Goal: Check status: Check status

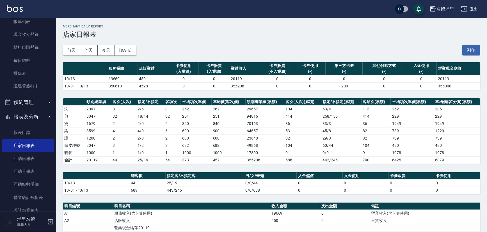
scroll to position [102, 0]
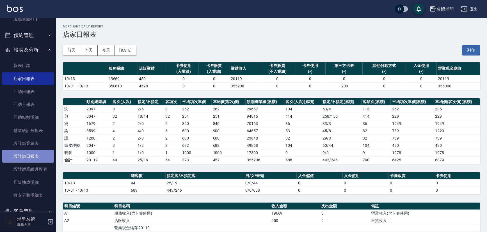
click at [34, 160] on link "設計師日報表" at bounding box center [28, 156] width 52 height 13
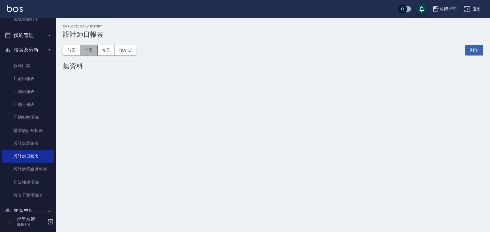
click at [92, 48] on button "昨天" at bounding box center [88, 50] width 17 height 10
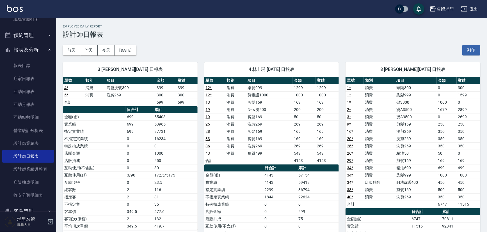
click at [72, 56] on div "3 [PERSON_NAME][DATE] 日報表 單號 類別 項目 金額 業績 4 * 消費 海鹽洗髮399 399 399 5 * 消費 洗剪269 30…" at bounding box center [126, 198] width 141 height 284
click at [72, 51] on button "前天" at bounding box center [71, 50] width 17 height 10
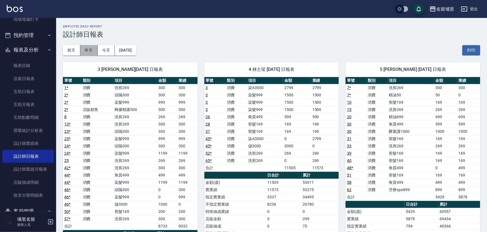
click at [95, 50] on button "昨天" at bounding box center [88, 50] width 17 height 10
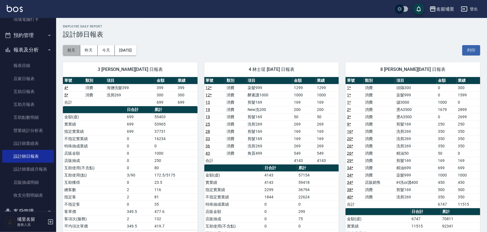
click at [74, 47] on button "前天" at bounding box center [71, 50] width 17 height 10
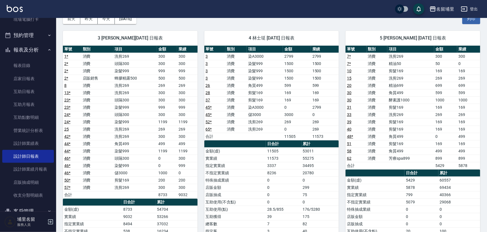
scroll to position [25, 0]
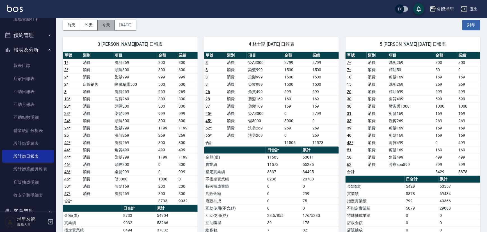
click at [105, 22] on button "今天" at bounding box center [106, 25] width 17 height 10
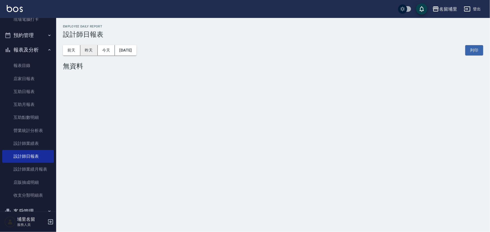
click at [93, 51] on button "昨天" at bounding box center [88, 50] width 17 height 10
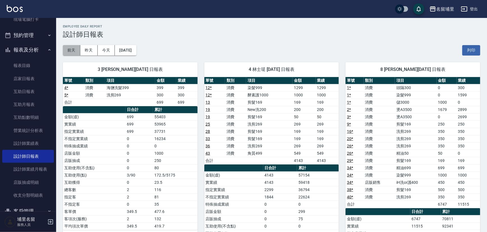
click at [70, 53] on button "前天" at bounding box center [71, 50] width 17 height 10
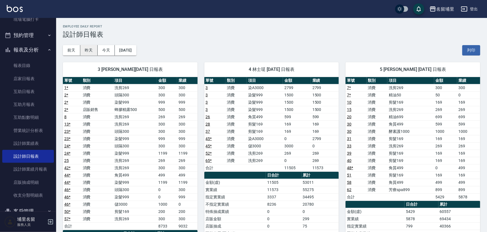
click at [94, 46] on button "昨天" at bounding box center [88, 50] width 17 height 10
